Goal: Transaction & Acquisition: Purchase product/service

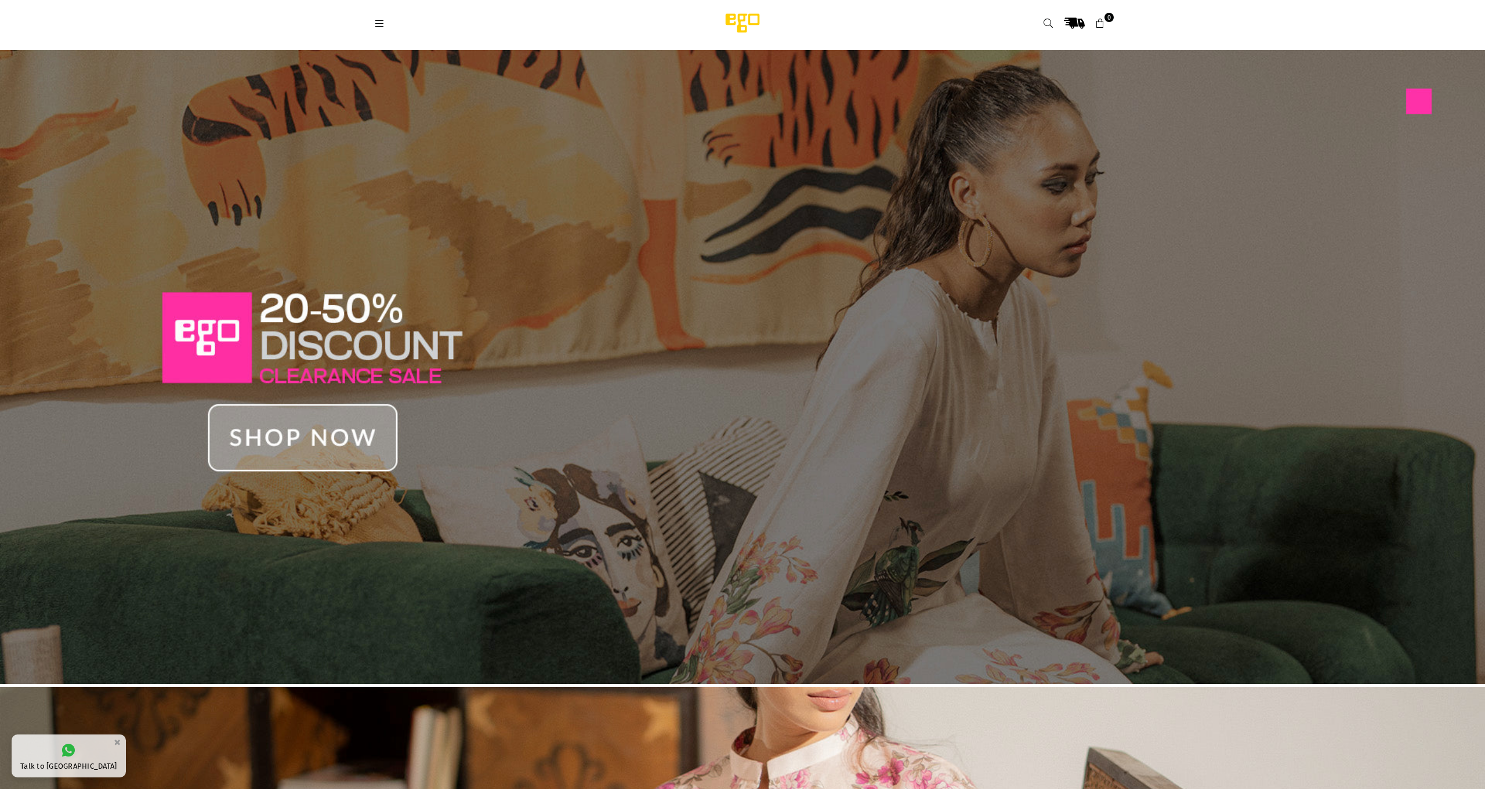
click at [386, 22] on link at bounding box center [379, 23] width 21 height 9
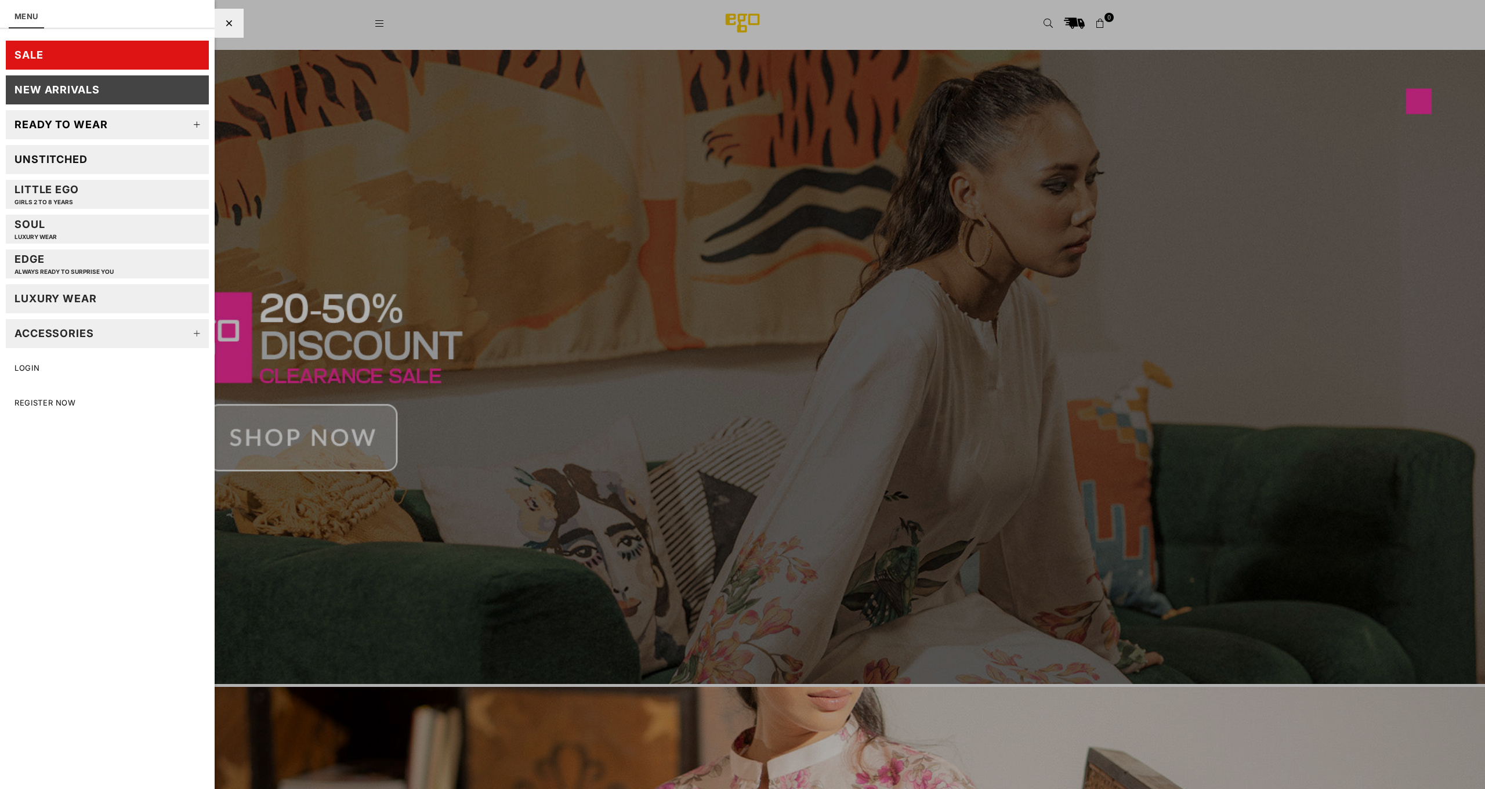
click at [163, 125] on link "Ready to wear" at bounding box center [107, 124] width 203 height 29
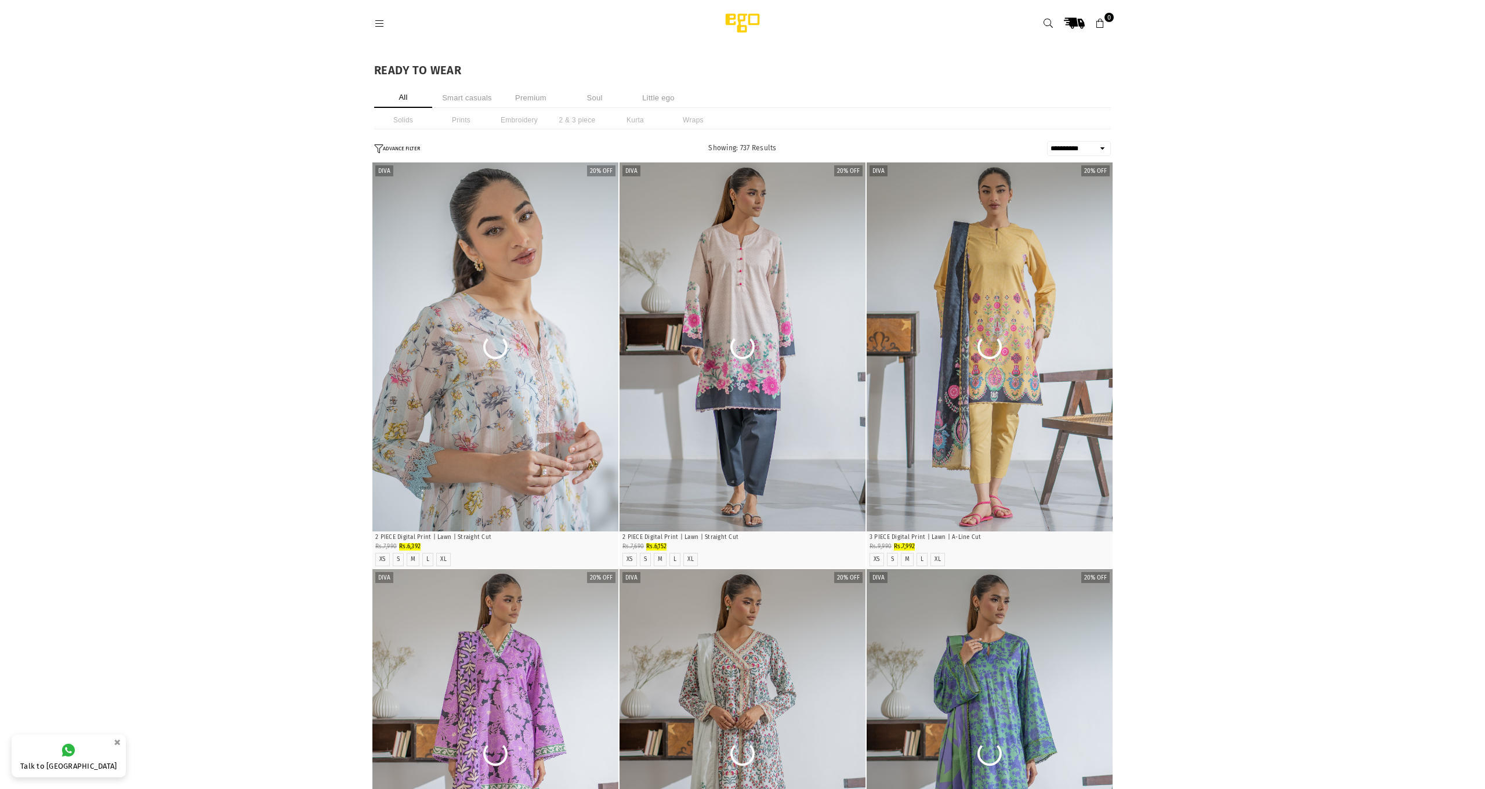
select select "**********"
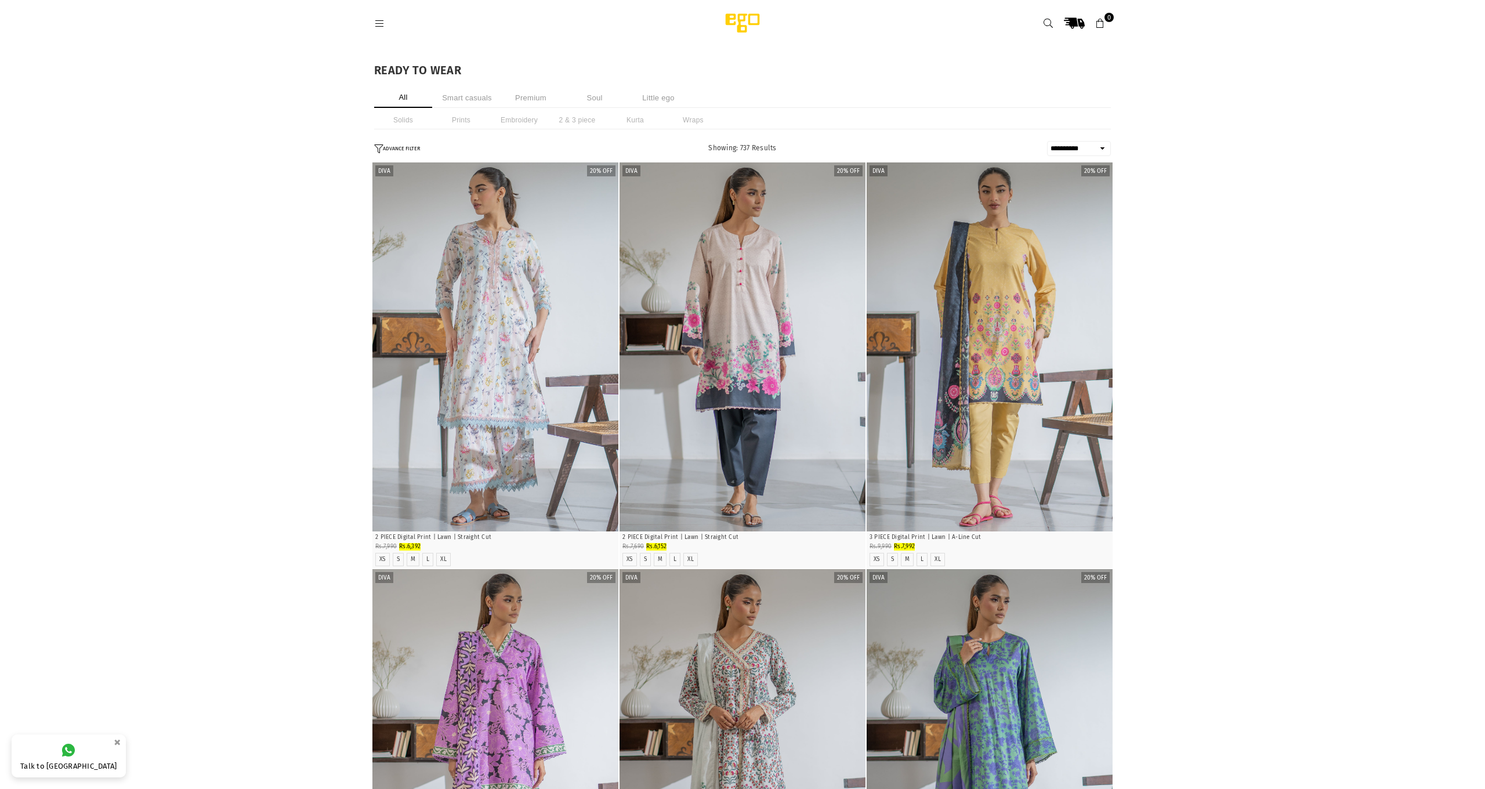
click at [378, 24] on icon at bounding box center [379, 24] width 10 height 10
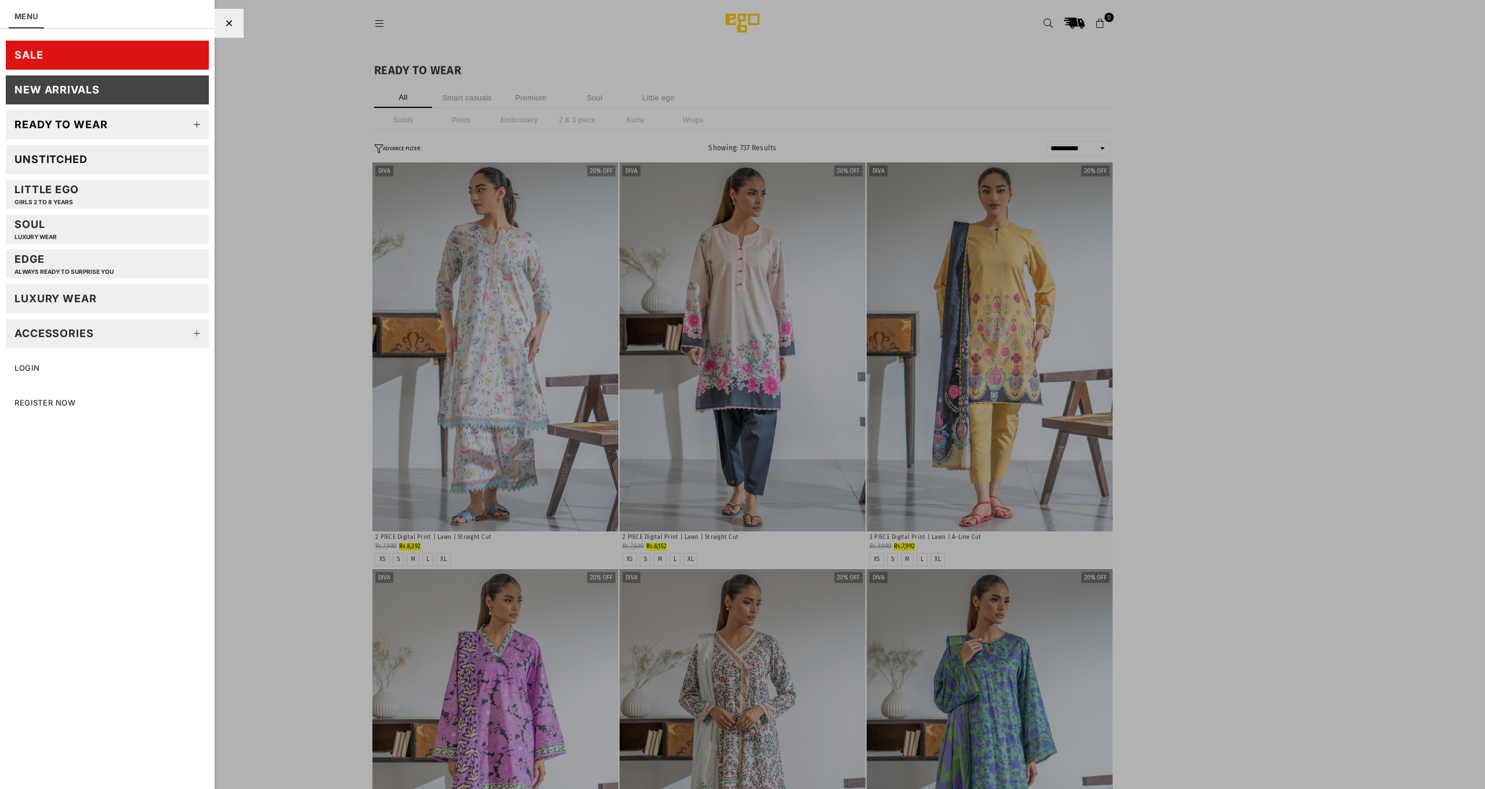
click at [196, 126] on icon at bounding box center [197, 124] width 23 height 23
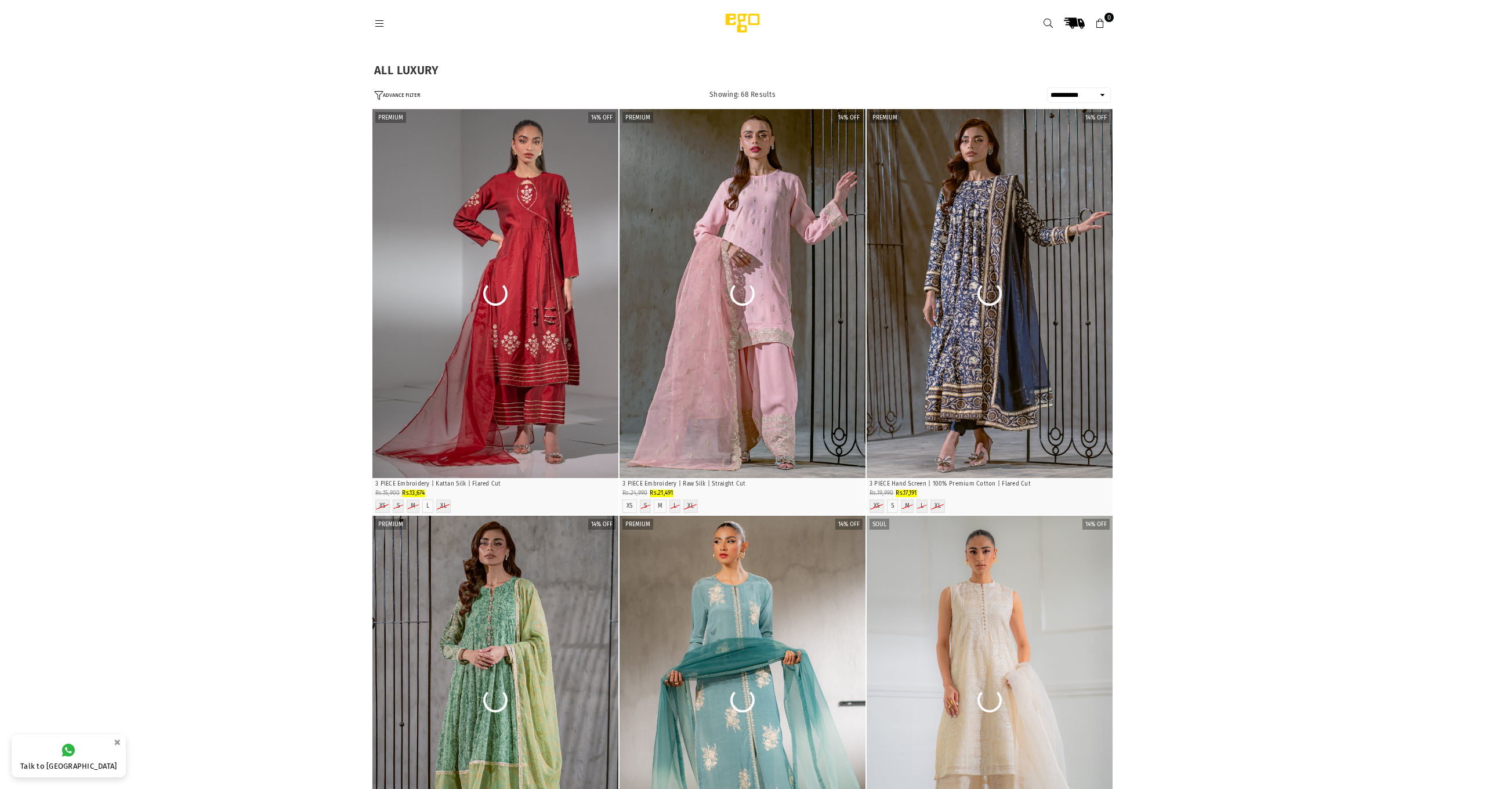
select select "**********"
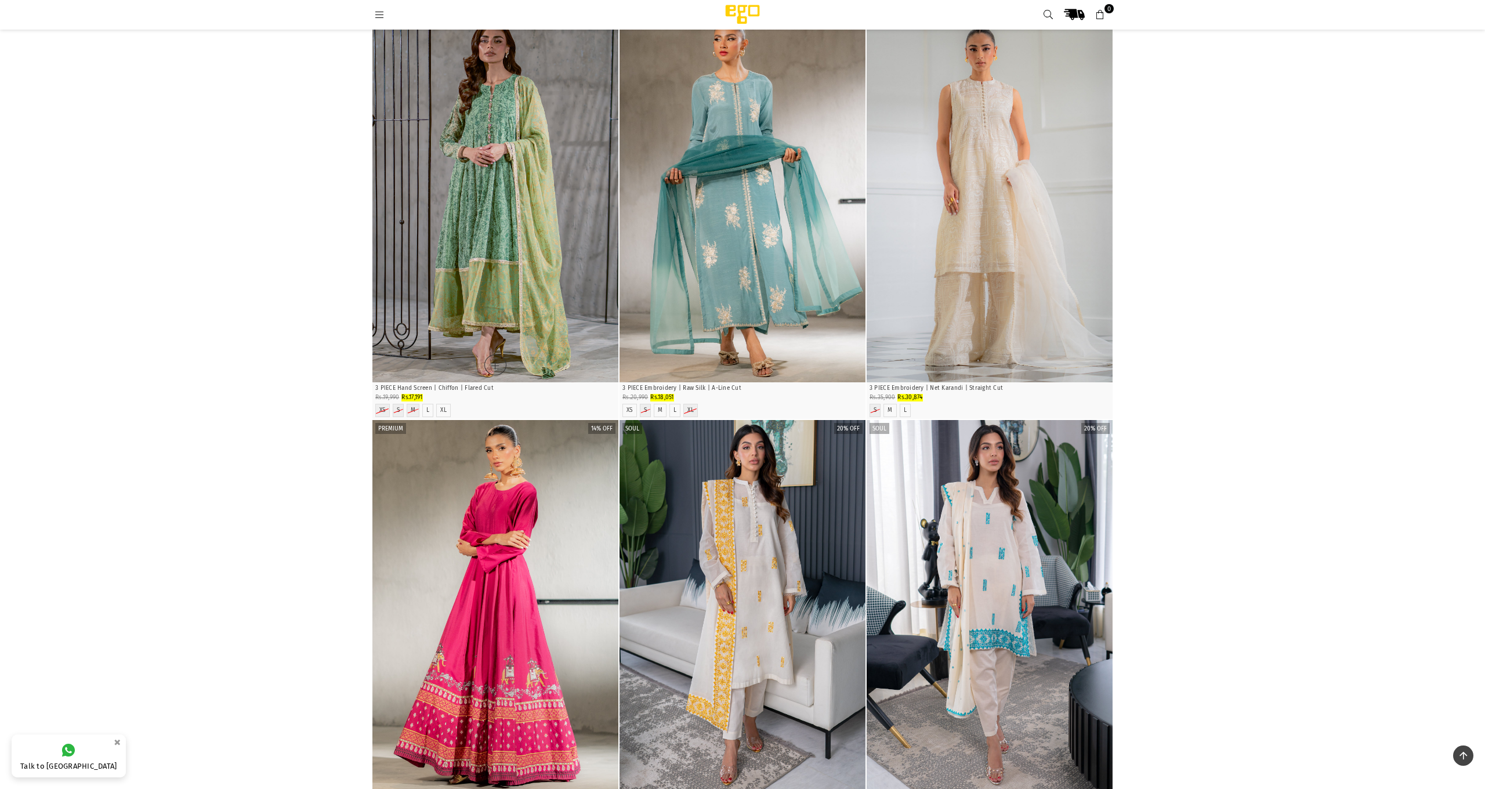
scroll to position [482, 0]
click at [519, 230] on img "1 / 5" at bounding box center [495, 197] width 246 height 369
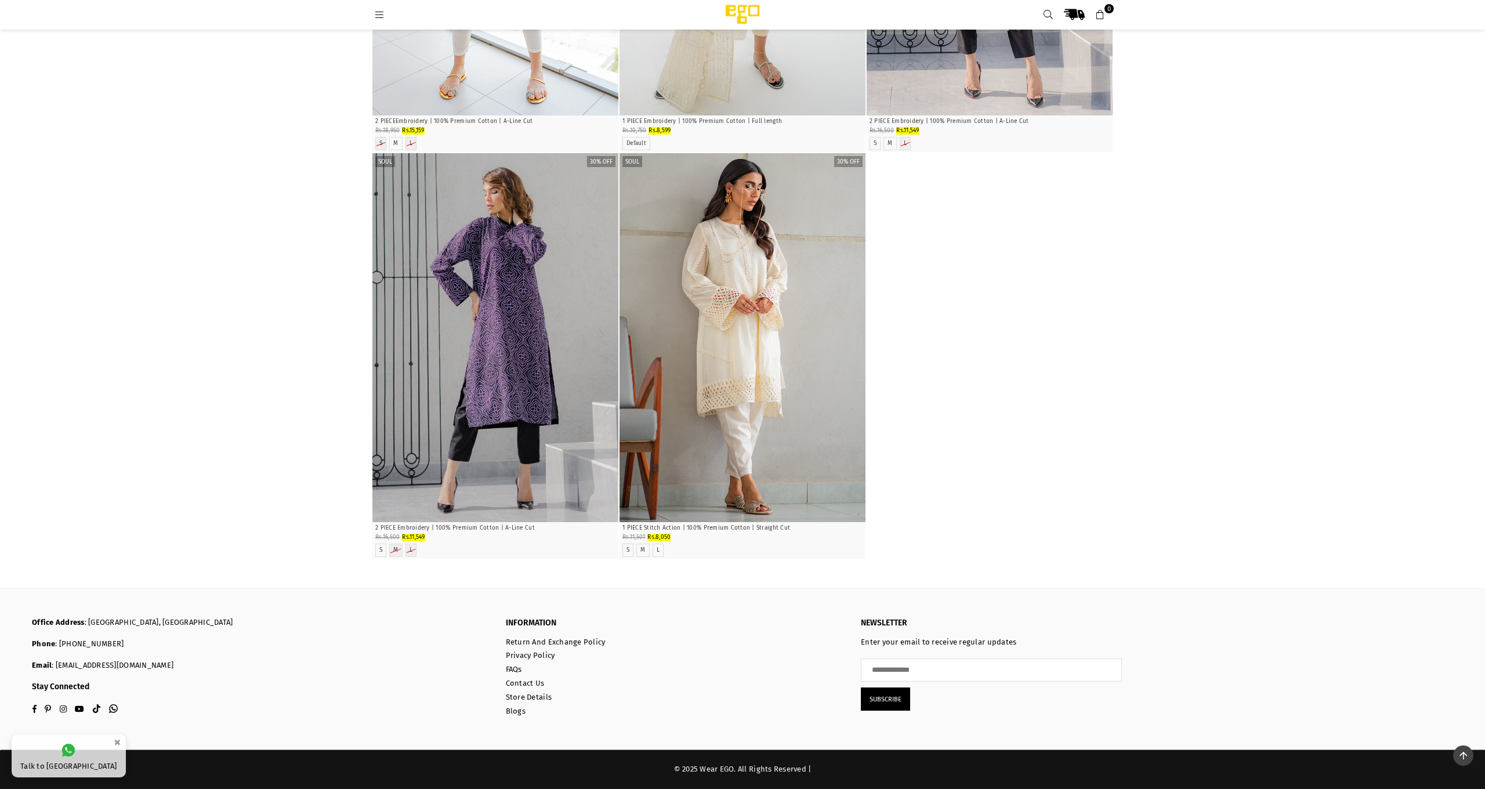
scroll to position [7836, 0]
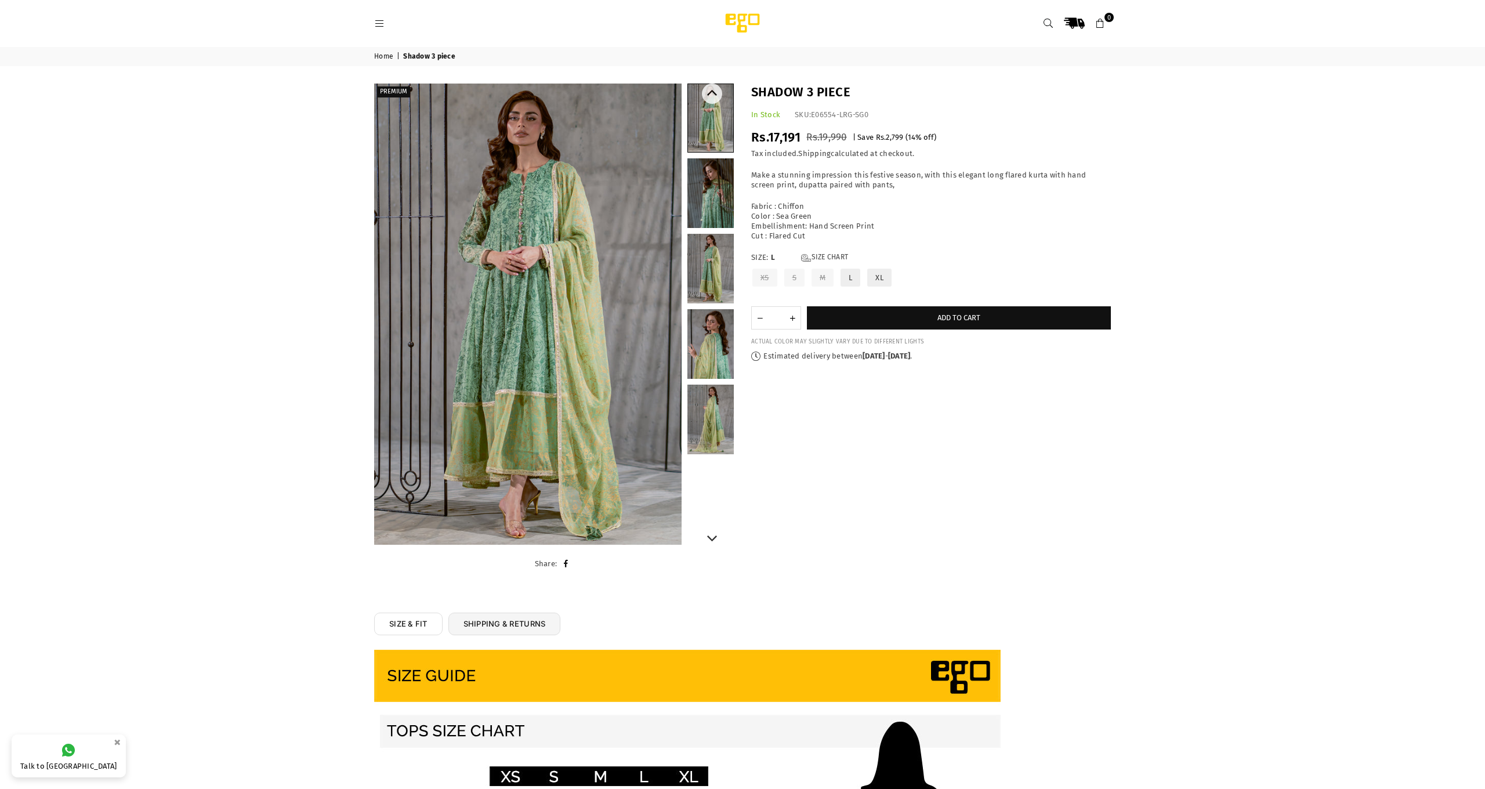
click at [723, 347] on link at bounding box center [710, 344] width 46 height 70
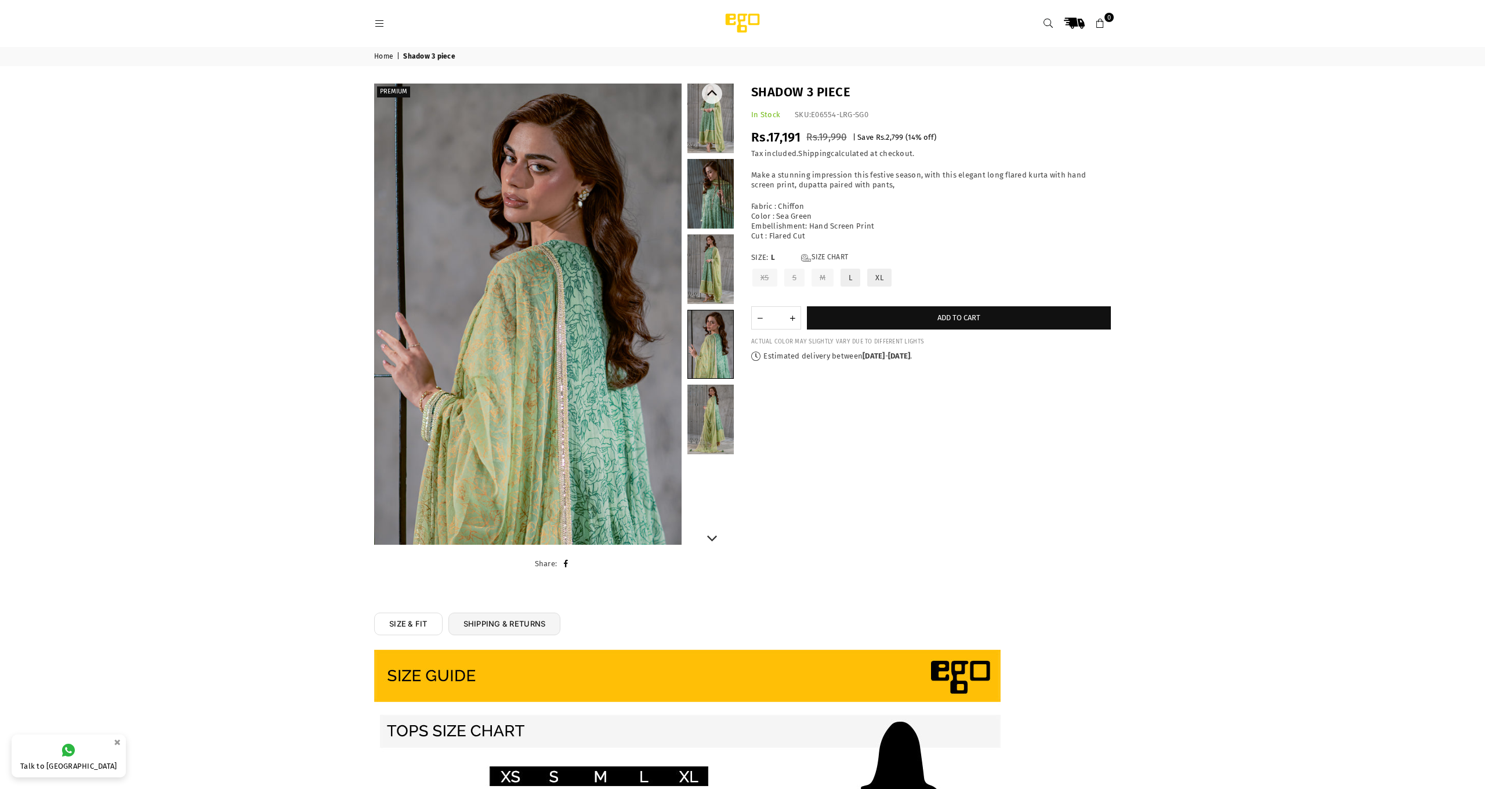
click at [694, 185] on link at bounding box center [710, 194] width 46 height 70
